Goal: Answer question/provide support: Share knowledge or assist other users

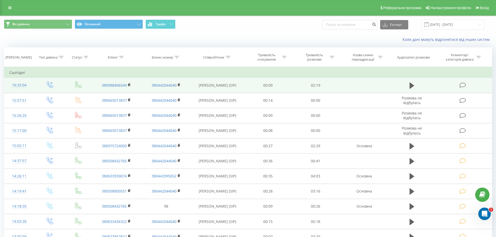
click at [462, 85] on icon at bounding box center [463, 85] width 7 height 5
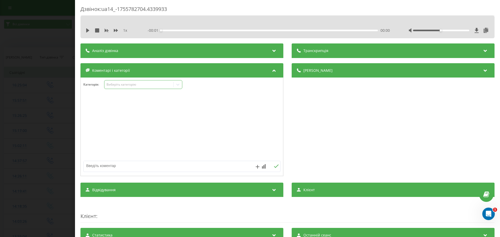
click at [180, 85] on icon at bounding box center [177, 84] width 5 height 5
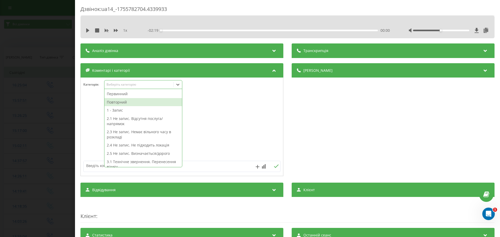
click at [117, 100] on div "Повторний" at bounding box center [143, 102] width 78 height 8
click at [116, 103] on div "1 - Запис" at bounding box center [143, 102] width 78 height 8
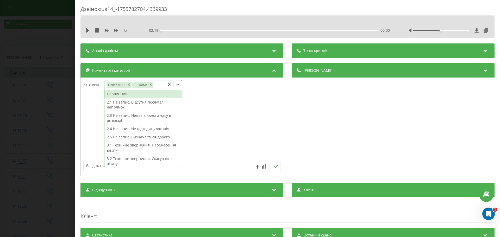
click at [89, 103] on div at bounding box center [182, 127] width 202 height 63
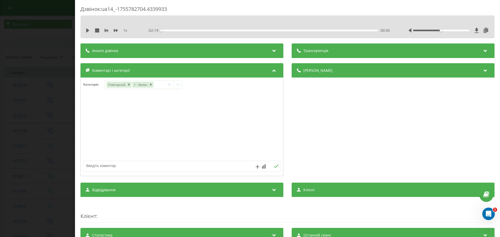
click at [28, 98] on div "Дзвінок : ua14_-1755782704.4339933 1 x - 02:19 00:00 00:00 Транскрипція Для AI-…" at bounding box center [250, 118] width 500 height 237
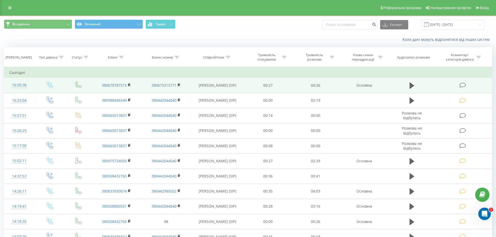
click at [463, 85] on icon at bounding box center [463, 85] width 7 height 5
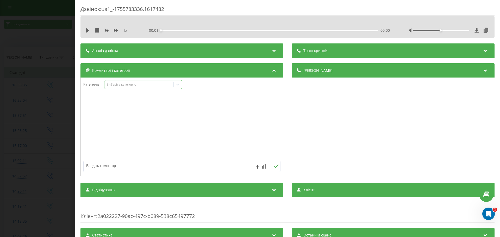
click at [173, 86] on div "Виберіть категорію" at bounding box center [138, 84] width 69 height 5
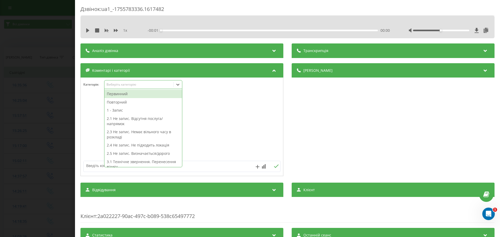
click at [123, 94] on div "Первинний" at bounding box center [143, 94] width 78 height 8
click at [123, 94] on div "Повторний" at bounding box center [143, 94] width 78 height 8
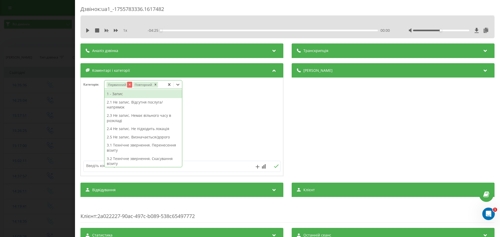
click at [128, 84] on icon "Remove Первинний" at bounding box center [130, 85] width 4 height 4
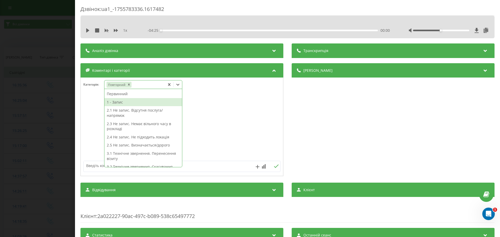
click at [120, 102] on div "1 - Запис" at bounding box center [143, 102] width 78 height 8
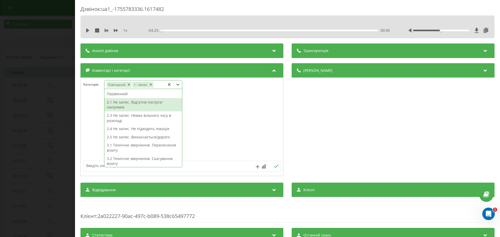
click at [92, 105] on div at bounding box center [182, 127] width 202 height 63
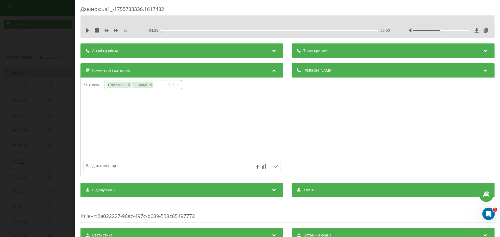
click at [51, 113] on div "Дзвінок : ua1_-1755783336.1617482 1 x - 04:25 00:00 00:00 Транскрипція Для AI-а…" at bounding box center [250, 118] width 500 height 237
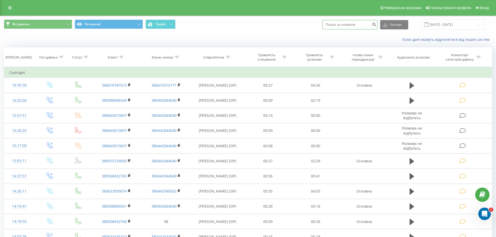
paste input "380957627543"
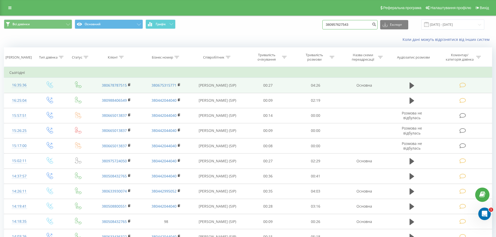
type input "380957627543"
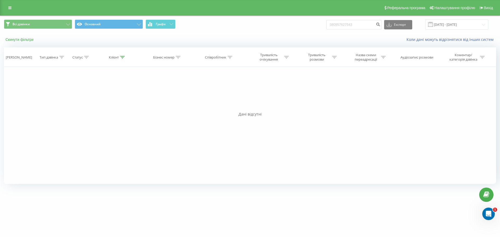
click at [18, 39] on button "Скинути фільтри" at bounding box center [20, 39] width 32 height 5
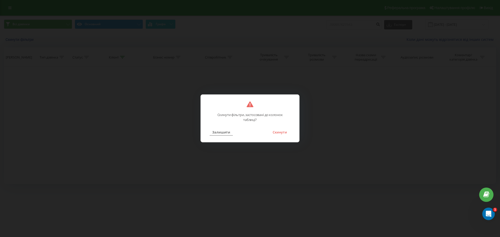
click at [222, 133] on button "Залишити" at bounding box center [221, 132] width 23 height 7
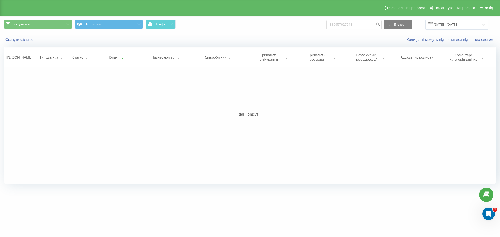
click at [20, 15] on div "Реферальна програма Налаштування профілю Вихід" at bounding box center [250, 8] width 500 height 16
click at [4, 5] on div "Реферальна програма Налаштування профілю Вихід" at bounding box center [250, 8] width 500 height 16
click at [8, 7] on link at bounding box center [9, 7] width 9 height 7
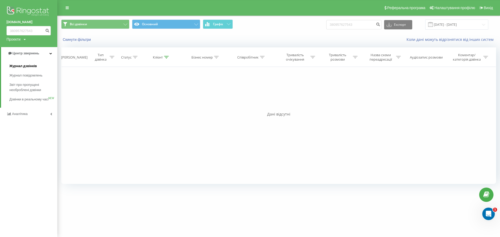
click at [17, 66] on span "Журнал дзвінків" at bounding box center [23, 66] width 28 height 5
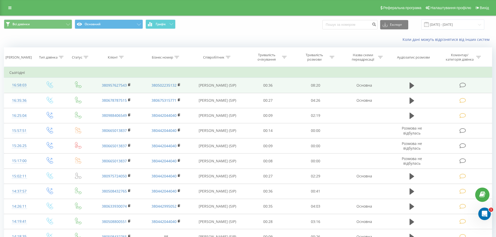
click at [461, 83] on icon at bounding box center [463, 85] width 7 height 5
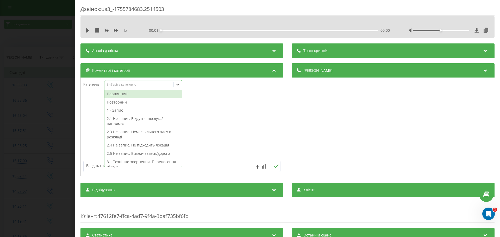
click at [180, 84] on icon at bounding box center [177, 84] width 5 height 5
click at [123, 95] on div "Первинний" at bounding box center [143, 94] width 78 height 8
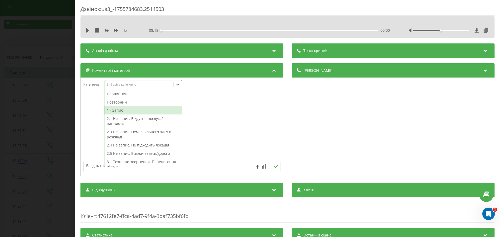
click at [115, 110] on div "1 - Запис" at bounding box center [143, 110] width 78 height 8
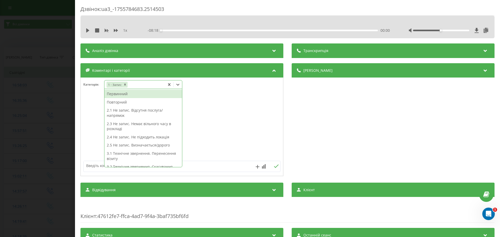
click at [127, 92] on div "Первинний" at bounding box center [143, 94] width 78 height 8
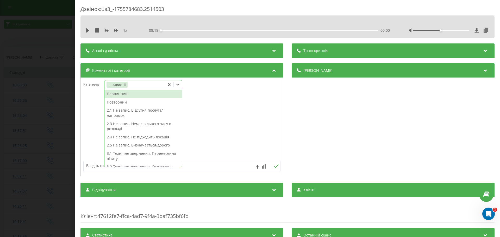
click at [127, 92] on div "Первинний" at bounding box center [143, 94] width 78 height 8
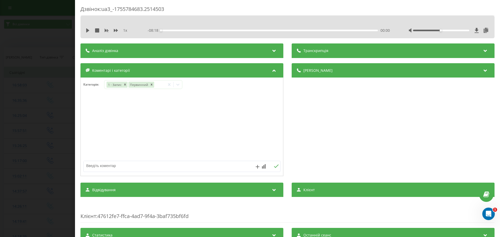
click at [210, 99] on div at bounding box center [182, 127] width 202 height 63
click at [26, 111] on div "Дзвінок : ua3_-1755784683.2514503 1 x - 08:18 00:00 00:00 Транскрипція Для AI-а…" at bounding box center [250, 118] width 500 height 237
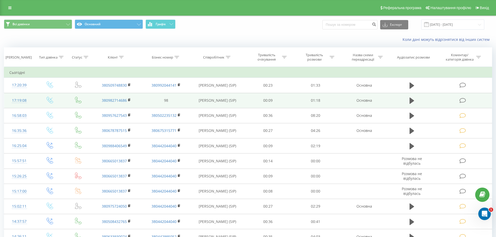
click at [462, 99] on icon at bounding box center [463, 100] width 7 height 5
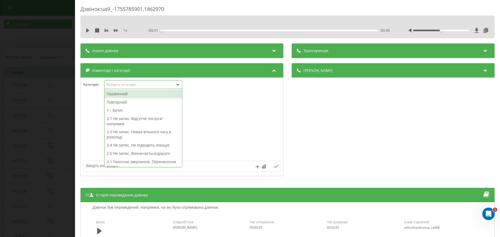
click at [179, 83] on icon at bounding box center [177, 84] width 5 height 5
click at [122, 101] on div "Повторний" at bounding box center [143, 102] width 78 height 8
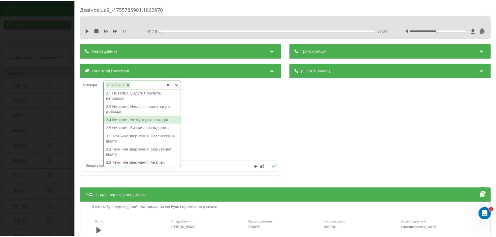
scroll to position [26, 0]
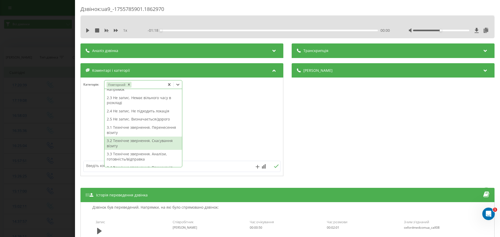
click at [163, 142] on div "3.2 Технічне звернення. Скасування візиту" at bounding box center [143, 143] width 78 height 13
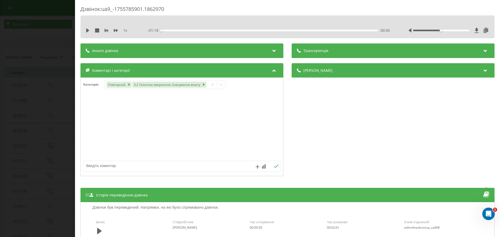
click at [93, 115] on div at bounding box center [182, 127] width 202 height 63
click at [41, 108] on div "Дзвінок : ua9_-1755785901.1862970 1 x - 01:18 00:00 00:00 Транскрипція Для AI-а…" at bounding box center [250, 118] width 500 height 237
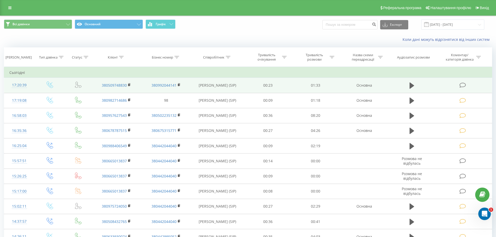
click at [461, 86] on icon at bounding box center [463, 85] width 7 height 5
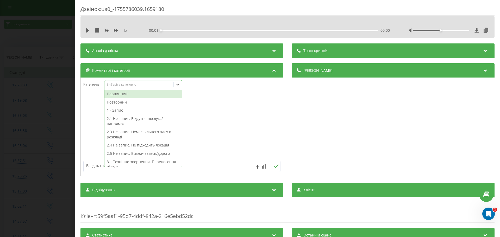
click at [177, 84] on icon at bounding box center [177, 84] width 5 height 5
click at [120, 102] on div "Повторний" at bounding box center [143, 102] width 78 height 8
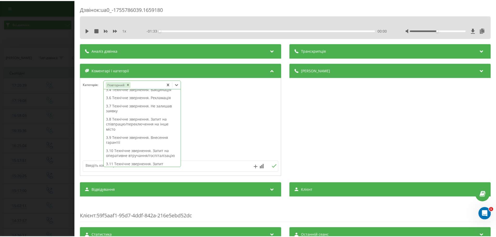
scroll to position [124, 0]
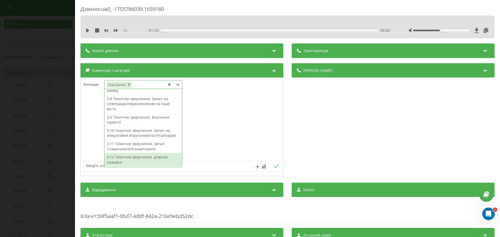
click at [197, 168] on textarea at bounding box center [162, 165] width 157 height 9
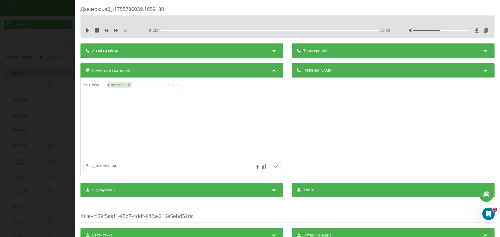
click at [117, 166] on textarea at bounding box center [162, 165] width 157 height 9
click at [87, 166] on textarea "уточнення часу прийому" at bounding box center [162, 165] width 157 height 9
click at [150, 166] on textarea "записана, уточнення часу прийому" at bounding box center [162, 165] width 157 height 9
type textarea "записана, уточнення часу прийому"
click at [274, 167] on icon at bounding box center [276, 167] width 5 height 4
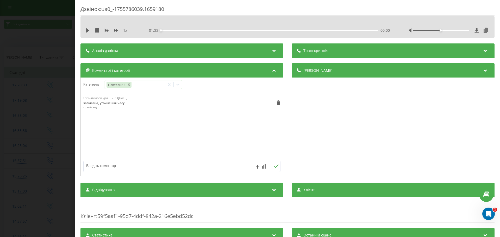
click at [36, 129] on div "Дзвінок : ua0_-1755786039.1659180 1 x - 01:33 00:00 00:00 Транскрипція Для AI-а…" at bounding box center [250, 118] width 500 height 237
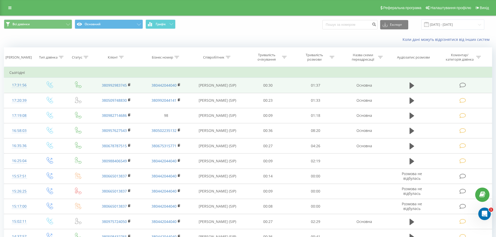
click at [468, 85] on td at bounding box center [463, 85] width 57 height 15
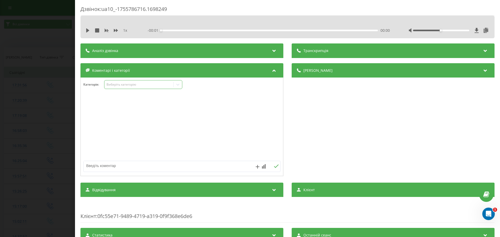
click at [179, 84] on icon at bounding box center [177, 84] width 5 height 5
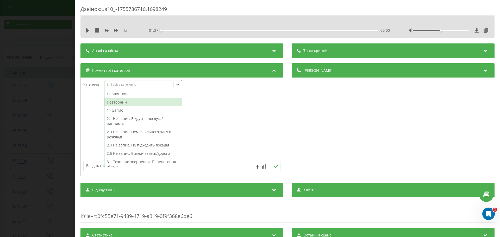
click at [122, 103] on div "Повторний" at bounding box center [143, 102] width 78 height 8
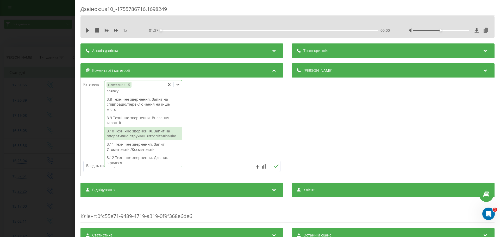
scroll to position [124, 0]
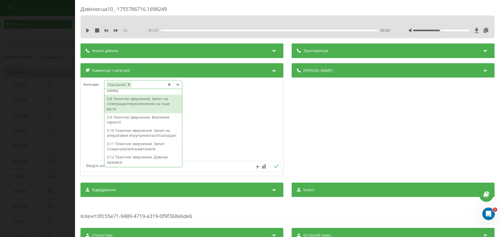
click at [155, 109] on div "3.8 Технічне звернення. Запит на співпрацю/переключення на інше місто" at bounding box center [143, 104] width 78 height 18
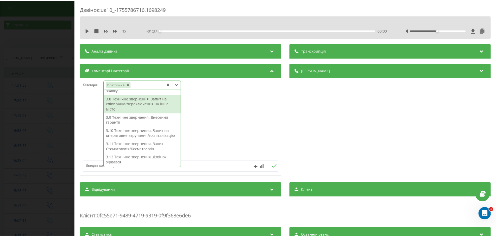
scroll to position [55, 0]
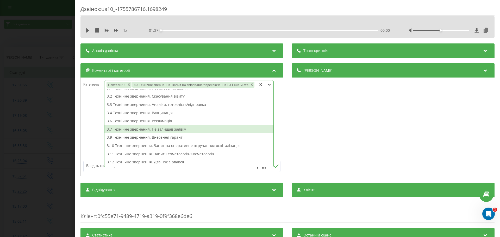
click at [95, 164] on textarea at bounding box center [162, 165] width 157 height 9
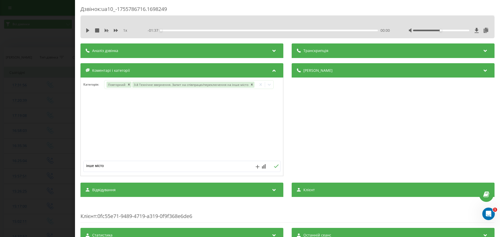
type textarea "інше місто"
click at [272, 167] on button at bounding box center [276, 166] width 8 height 4
click at [113, 128] on div "Стоматологія два 17:34[DATE] інше місто" at bounding box center [182, 127] width 202 height 63
click at [65, 113] on div "Дзвінок : ua10_-1755786716.1698249 1 x - 01:37 00:00 00:00 Транскрипція Для AI-…" at bounding box center [250, 118] width 500 height 237
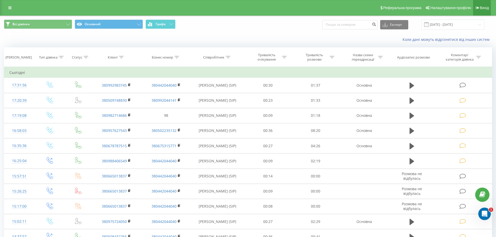
click at [487, 7] on span "Вихід" at bounding box center [484, 8] width 9 height 4
